Goal: Navigation & Orientation: Find specific page/section

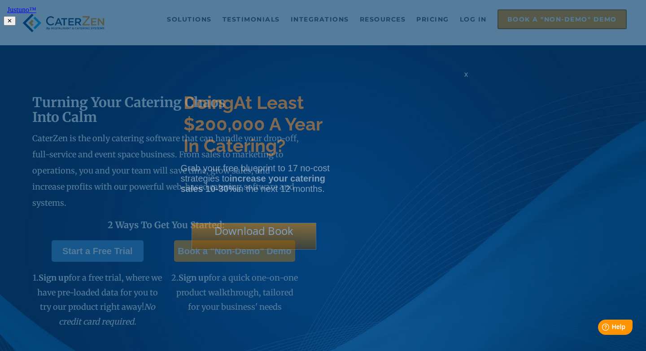
click at [468, 29] on html "Justuno™ ✕ Doing At Least $200,000 A Year In Catering? Grab your free blueprint…" at bounding box center [323, 14] width 646 height 29
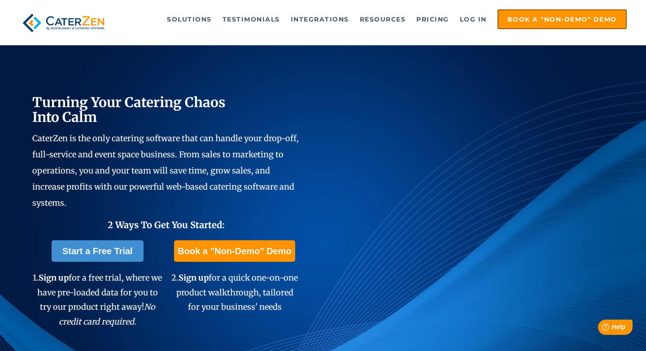
click at [463, 8] on div "Solutions Catering CRM Catering Sales Catering Management Catering Marketing Ca…" at bounding box center [323, 22] width 646 height 45
click at [464, 17] on link "Log in" at bounding box center [473, 19] width 36 height 18
click at [483, 13] on link "Log in" at bounding box center [473, 19] width 36 height 18
